Goal: Transaction & Acquisition: Book appointment/travel/reservation

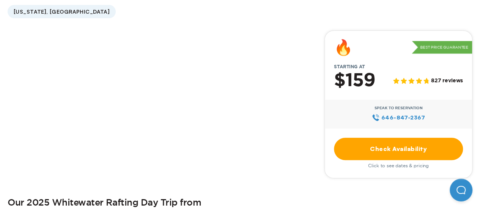
scroll to position [228, 0]
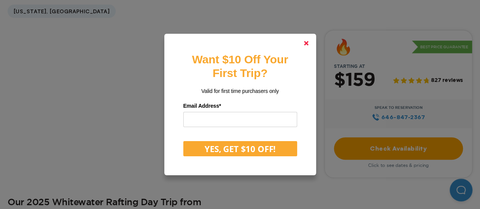
click at [311, 46] on link at bounding box center [306, 43] width 18 height 18
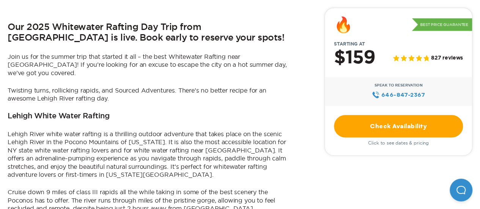
scroll to position [493, 0]
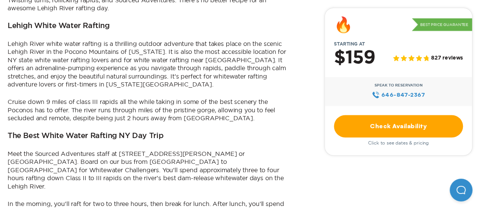
click at [369, 130] on link "Check Availability" at bounding box center [398, 126] width 129 height 22
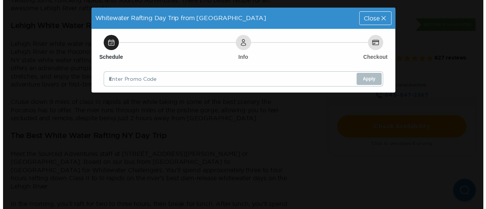
scroll to position [0, 0]
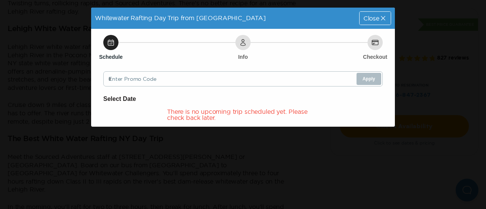
click at [376, 16] on span "Close" at bounding box center [371, 18] width 16 height 6
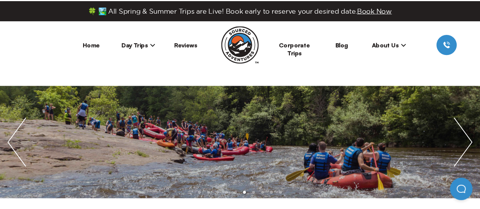
scroll to position [493, 0]
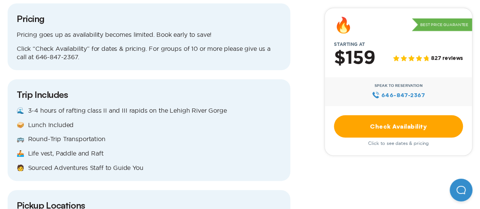
scroll to position [872, 0]
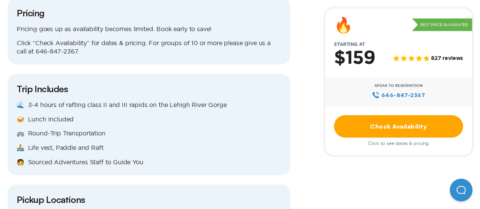
click at [381, 132] on link "Check Availability" at bounding box center [398, 126] width 129 height 22
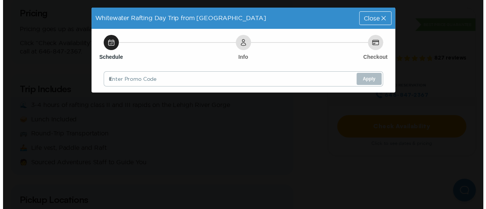
scroll to position [0, 0]
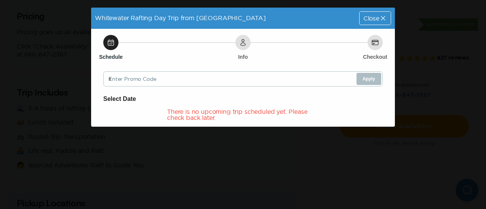
click at [368, 21] on span "Close" at bounding box center [371, 18] width 16 height 6
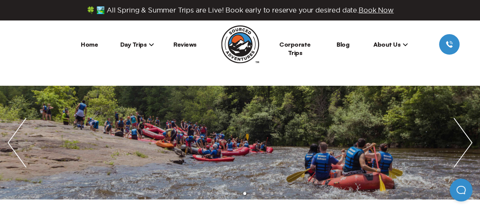
click at [145, 43] on span "Day Trips" at bounding box center [137, 45] width 34 height 8
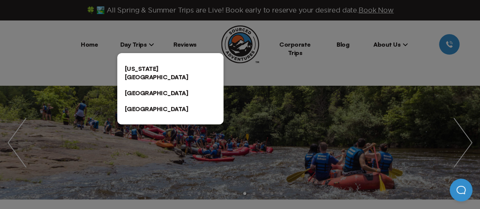
click at [141, 66] on link "[US_STATE][GEOGRAPHIC_DATA]" at bounding box center [170, 73] width 106 height 24
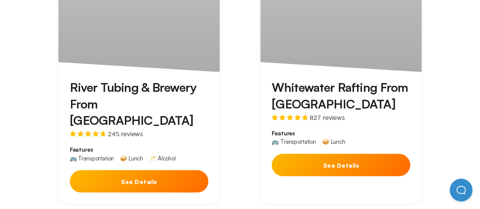
scroll to position [455, 0]
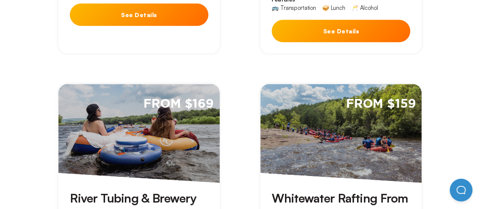
click at [352, 96] on span "From $159" at bounding box center [381, 104] width 70 height 16
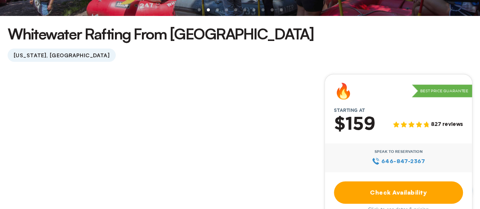
scroll to position [152, 0]
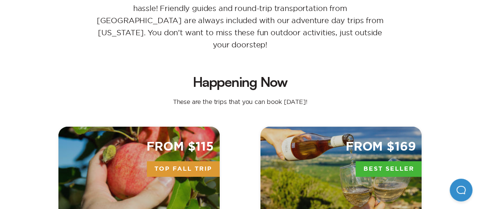
scroll to position [455, 0]
